Goal: Task Accomplishment & Management: Complete application form

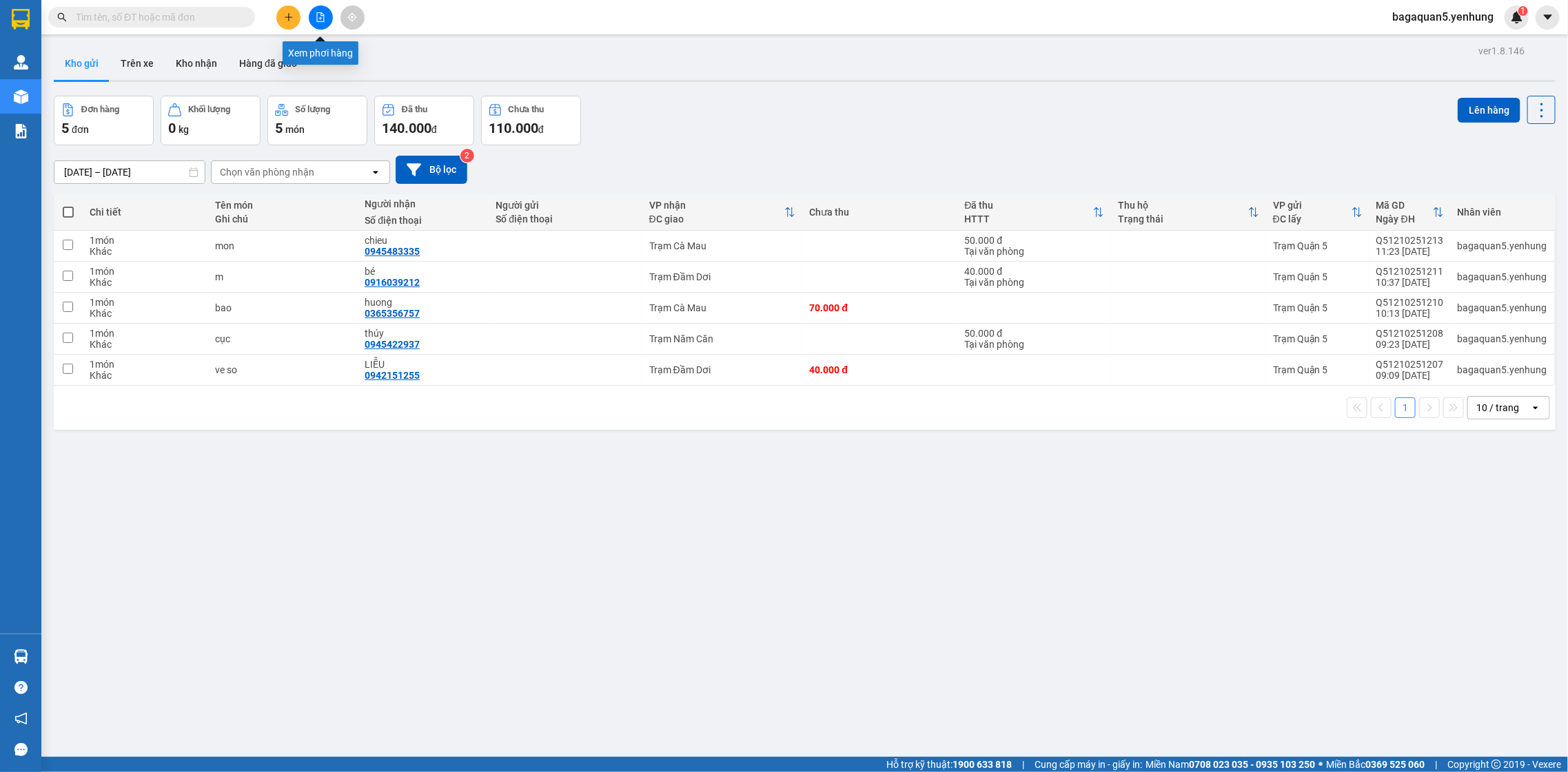
click at [321, 26] on button at bounding box center [320, 17] width 24 height 24
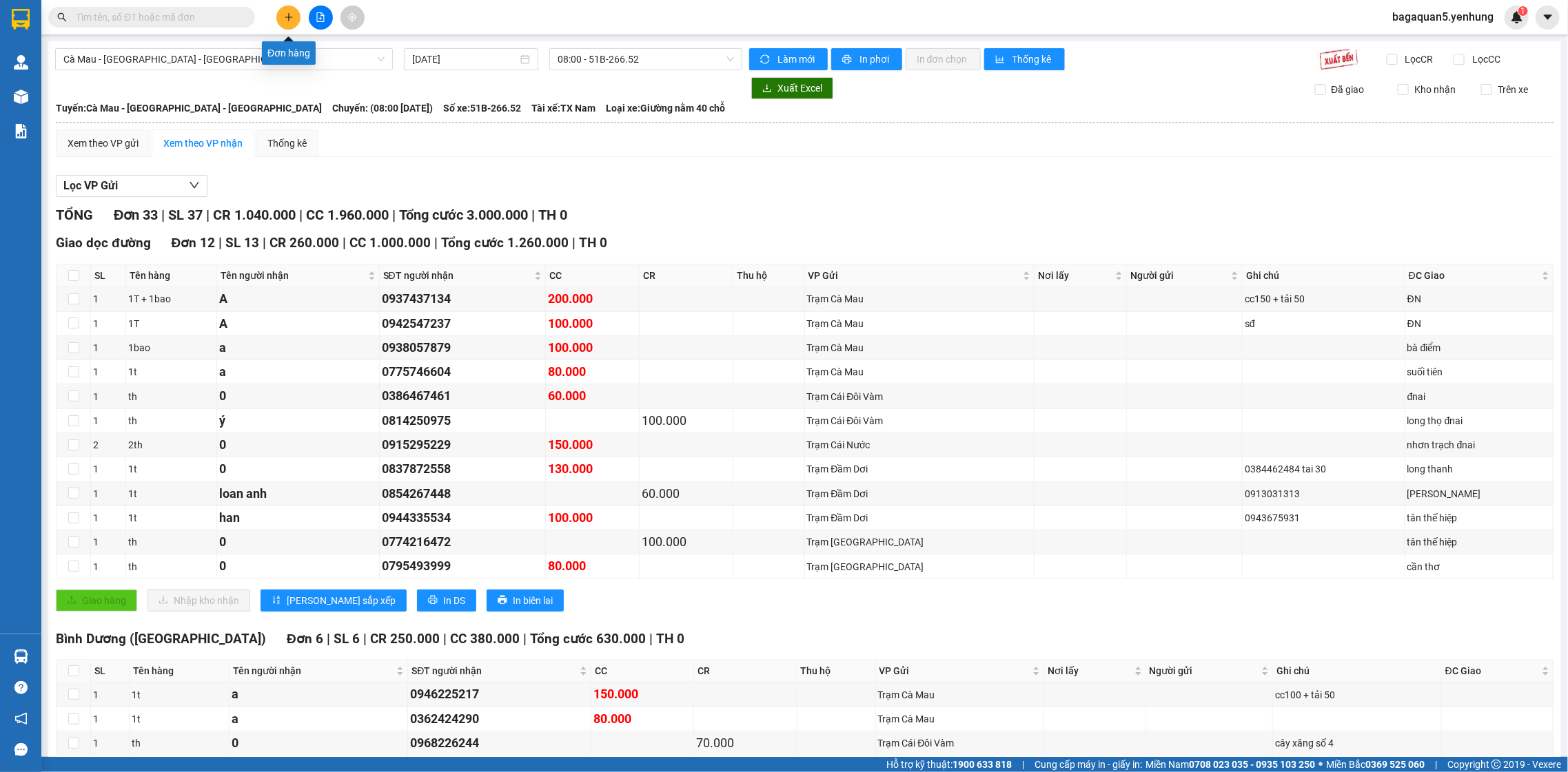
click at [282, 23] on button at bounding box center [288, 17] width 24 height 24
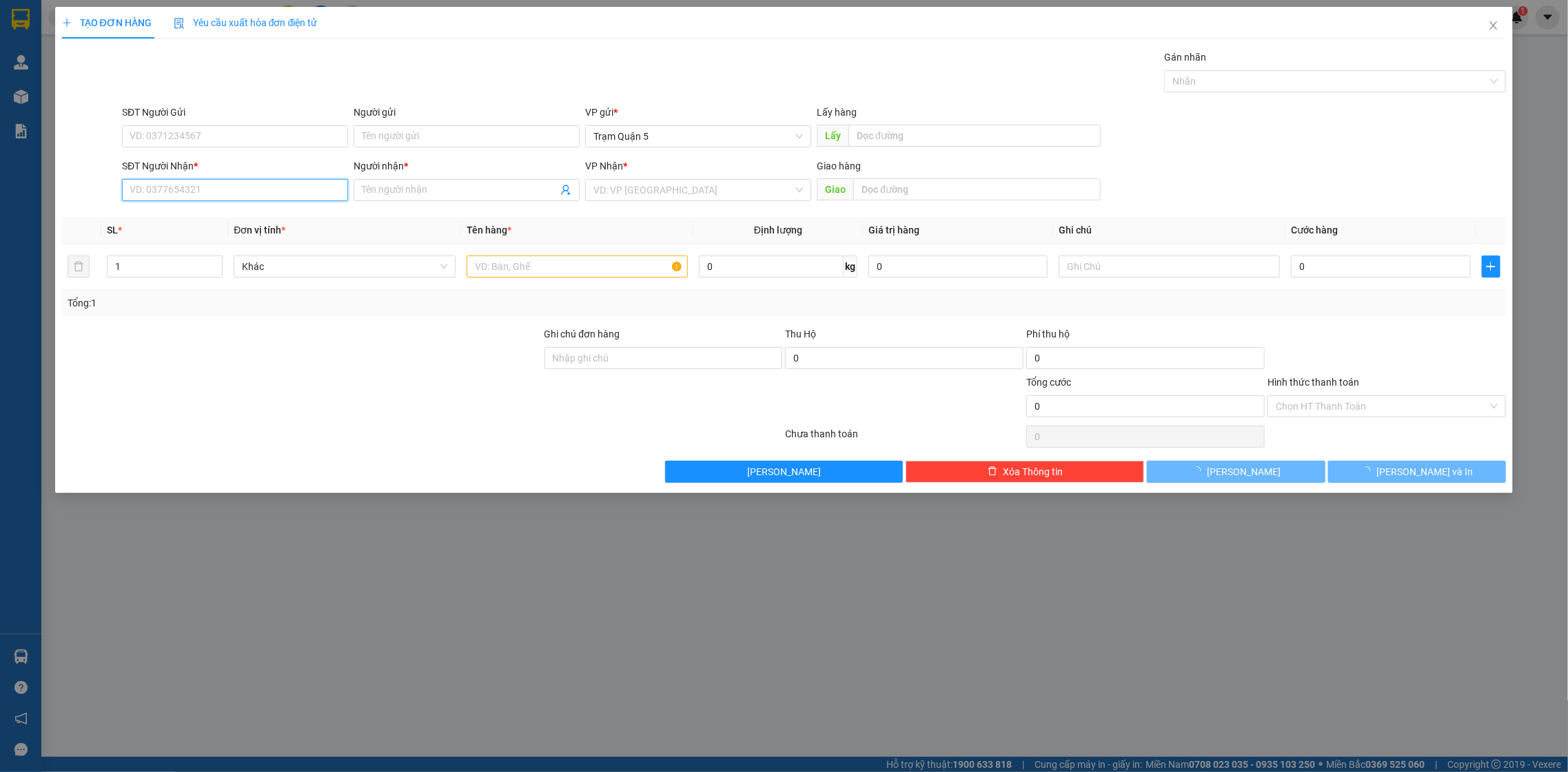
click at [266, 184] on input "SĐT Người Nhận *" at bounding box center [235, 190] width 226 height 22
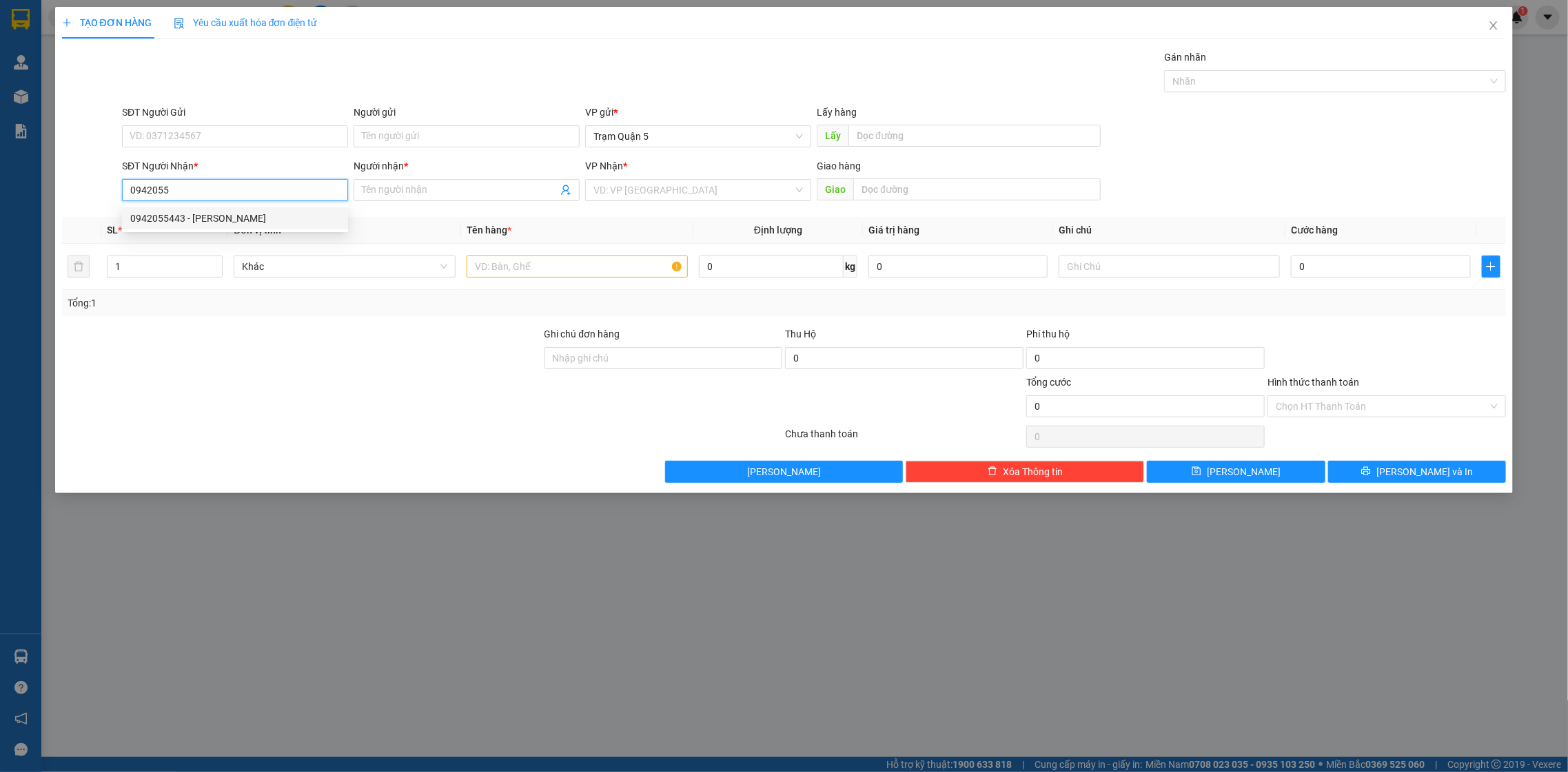
click at [203, 226] on div "0942055443 - [PERSON_NAME]" at bounding box center [236, 218] width 210 height 15
type input "0942055443"
type input "[PERSON_NAME]"
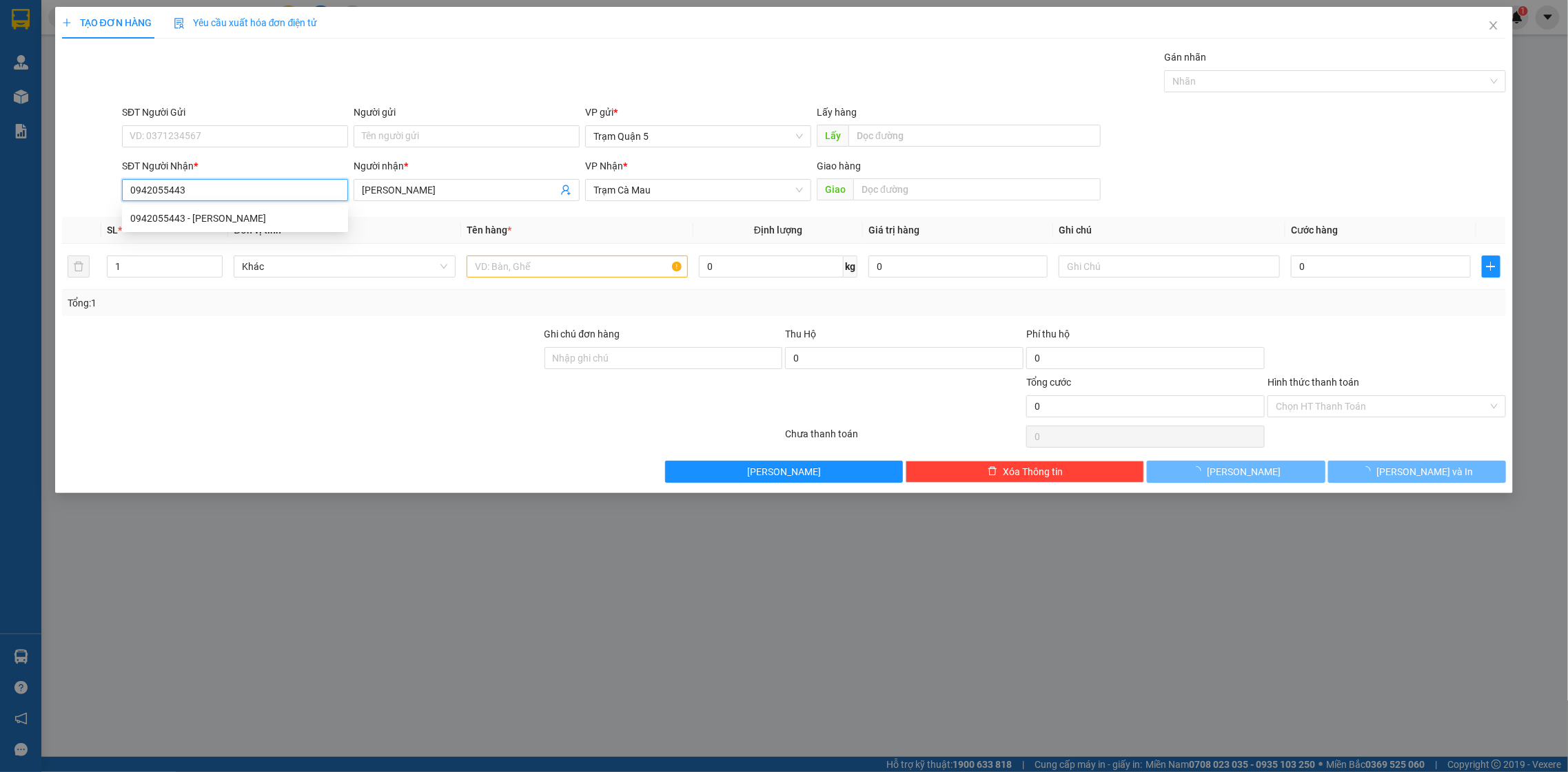
type input "1.000"
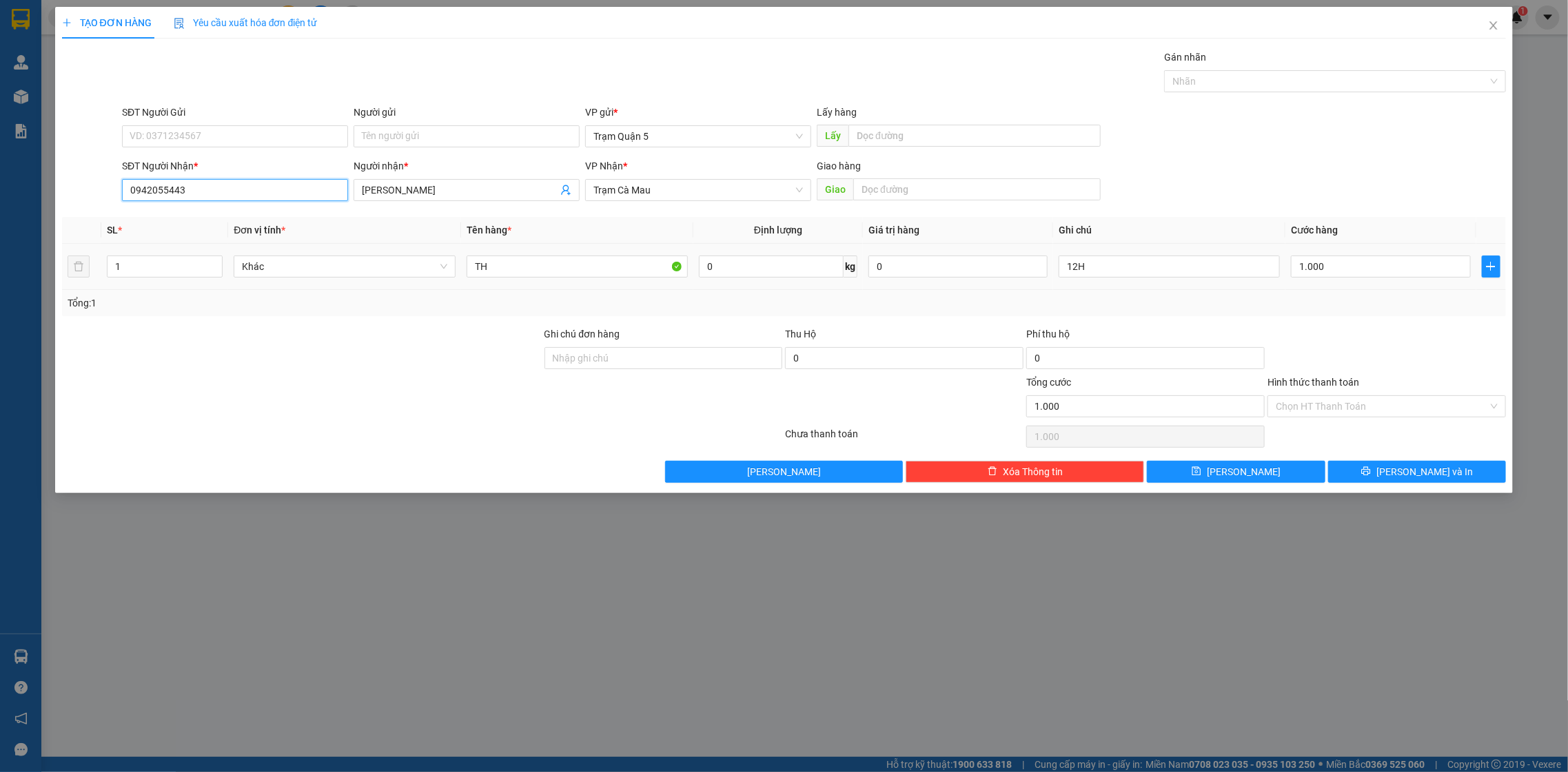
type input "0942055443"
click at [1156, 280] on td "12H" at bounding box center [1170, 267] width 233 height 46
click at [1153, 278] on div "12H" at bounding box center [1170, 267] width 222 height 28
click at [1152, 277] on div "12H" at bounding box center [1170, 267] width 222 height 28
click at [1151, 275] on input "12H" at bounding box center [1170, 267] width 222 height 22
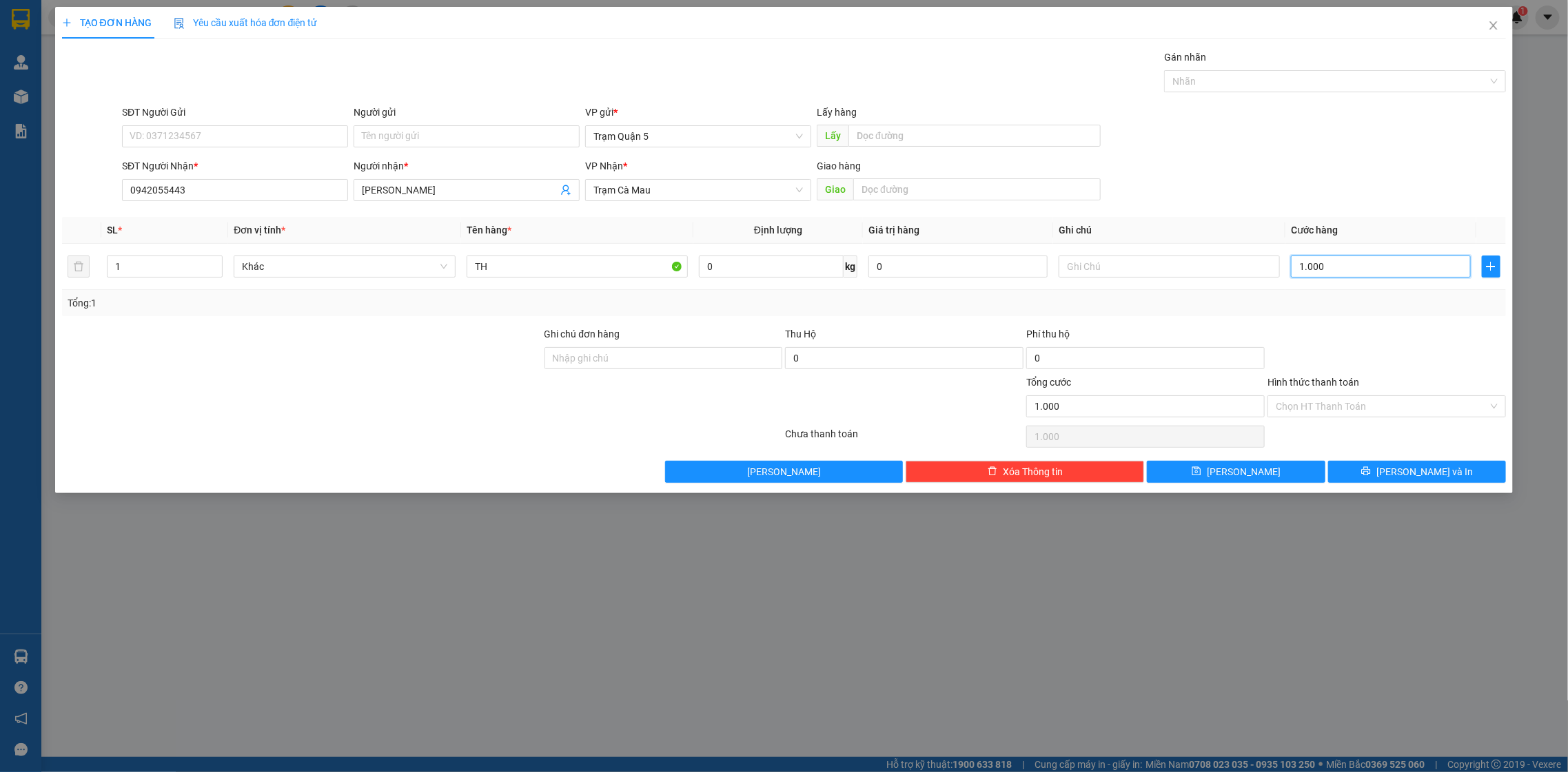
type input "0"
drag, startPoint x: 1400, startPoint y: 270, endPoint x: 1377, endPoint y: 301, distance: 38.6
click at [1398, 270] on input "0" at bounding box center [1380, 267] width 180 height 22
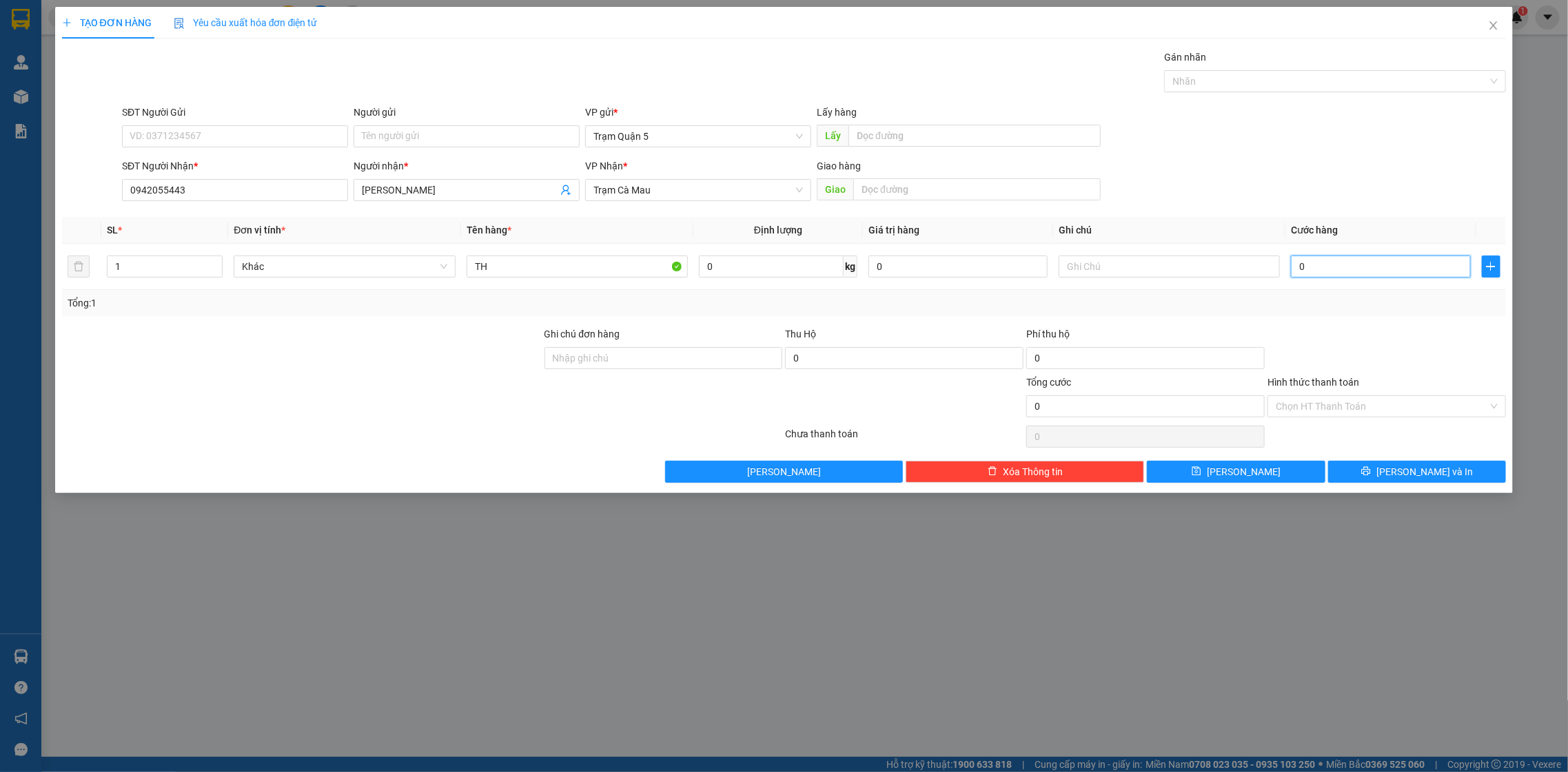
type input "5"
type input "05"
type input "50"
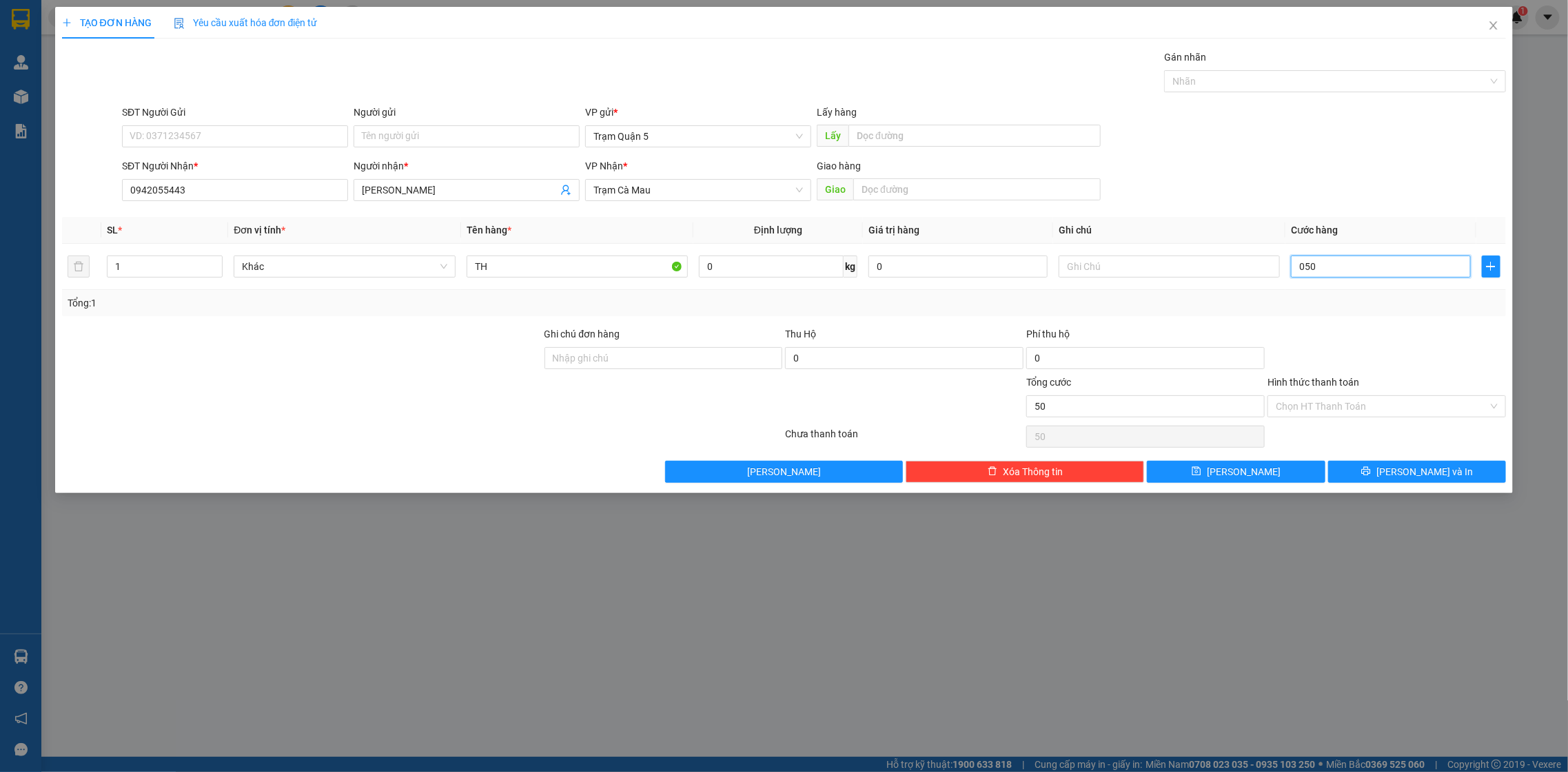
type input "050"
type input "50.000"
click at [1357, 328] on div at bounding box center [1386, 351] width 241 height 48
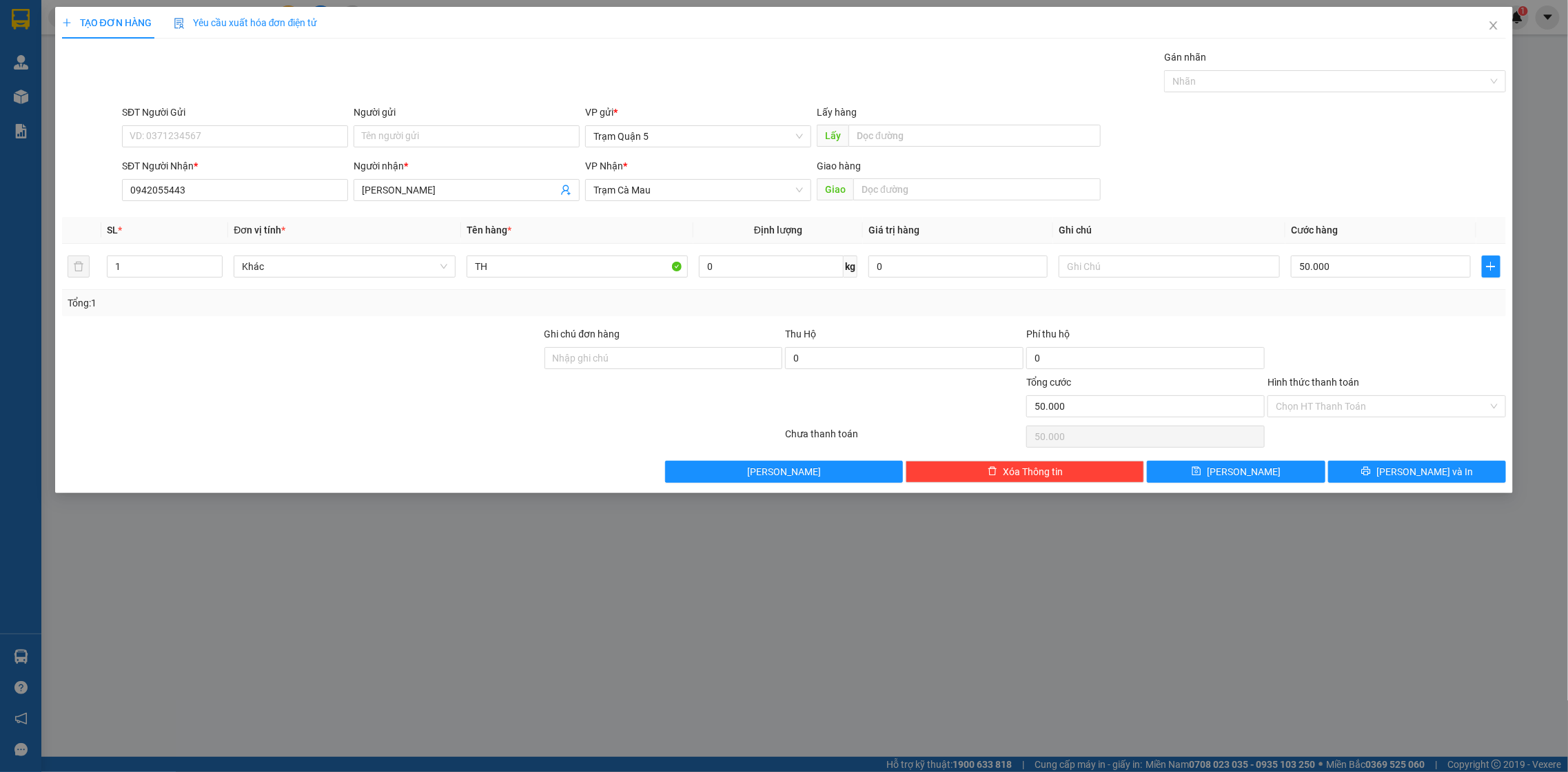
drag, startPoint x: 1363, startPoint y: 485, endPoint x: 1371, endPoint y: 486, distance: 8.1
click at [1371, 486] on div "TẠO ĐƠN HÀNG Yêu cầu xuất hóa đơn điện tử Transit Pickup Surcharge Ids Transit …" at bounding box center [784, 250] width 1459 height 486
click at [1374, 489] on div "TẠO ĐƠN HÀNG Yêu cầu xuất hóa đơn điện tử Transit Pickup Surcharge Ids Transit …" at bounding box center [784, 250] width 1459 height 486
drag, startPoint x: 1372, startPoint y: 489, endPoint x: 1318, endPoint y: 477, distance: 55.3
click at [1369, 486] on div "TẠO ĐƠN HÀNG Yêu cầu xuất hóa đơn điện tử Transit Pickup Surcharge Ids Transit …" at bounding box center [784, 250] width 1459 height 486
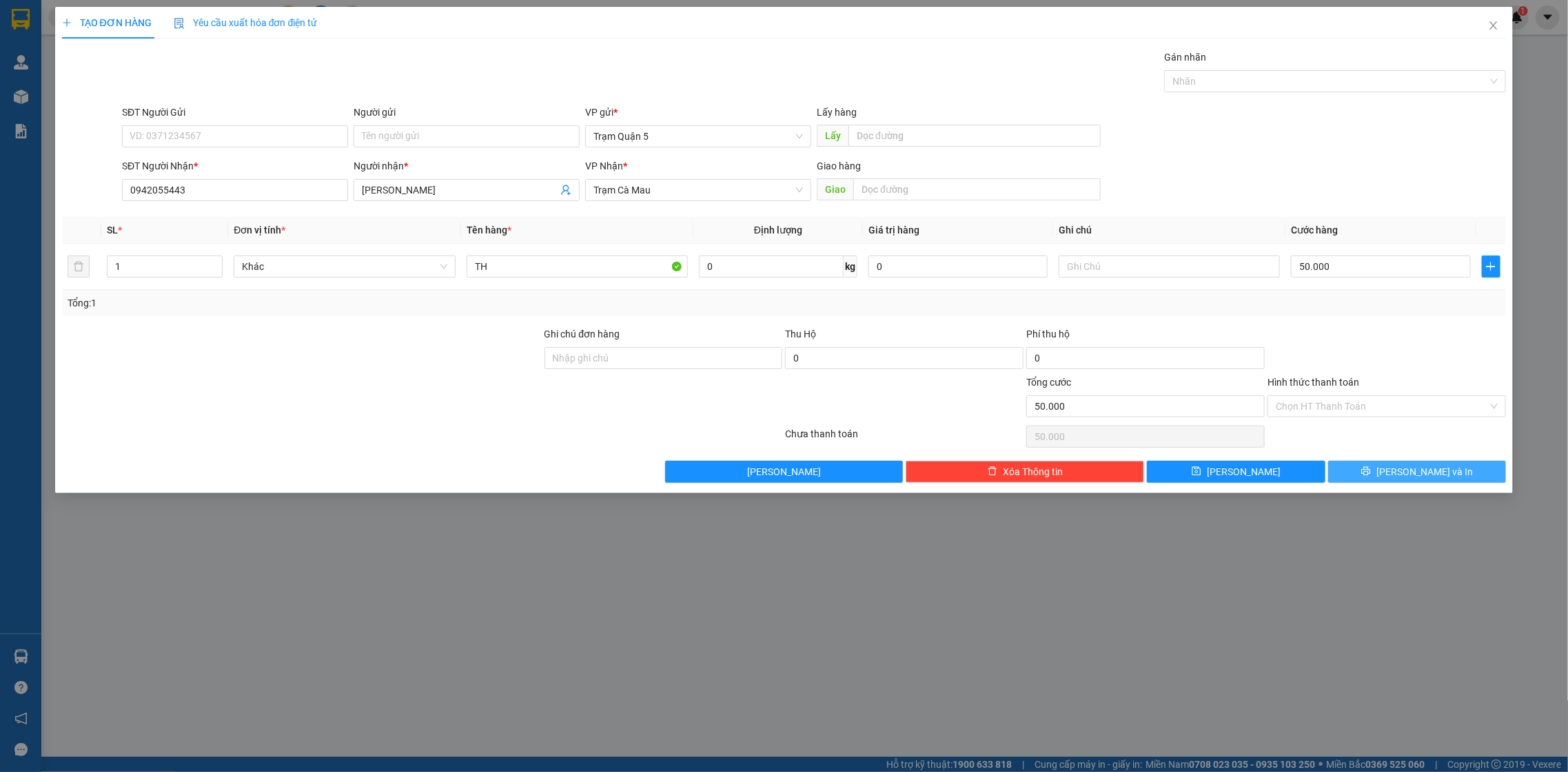
drag, startPoint x: 1440, startPoint y: 480, endPoint x: 1406, endPoint y: 489, distance: 35.2
click at [1436, 480] on span "[PERSON_NAME] và In" at bounding box center [1424, 472] width 97 height 15
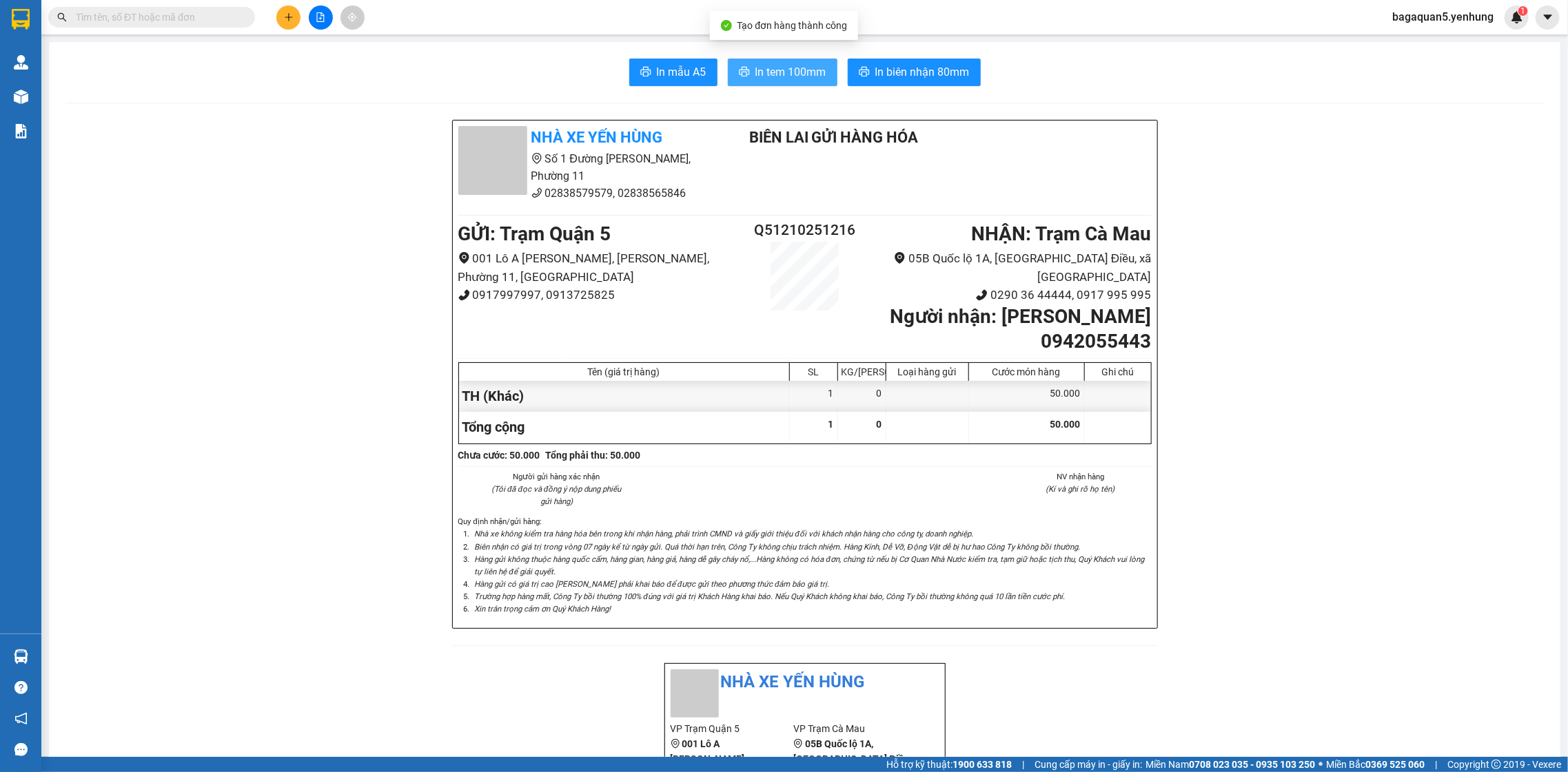
click at [771, 67] on span "In tem 100mm" at bounding box center [791, 71] width 71 height 17
